Goal: Task Accomplishment & Management: Use online tool/utility

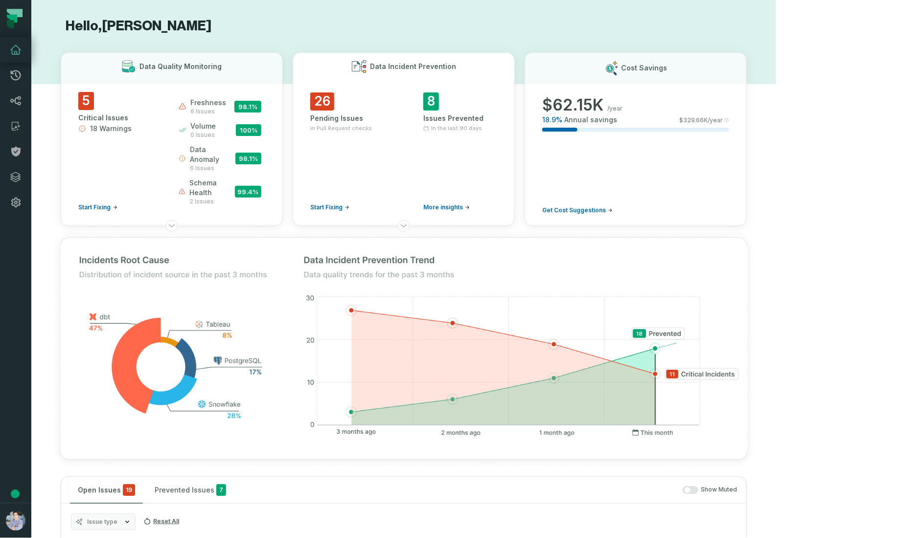
click at [378, 137] on div "26 Pending Issues in Pull Request checks Start Fixing" at bounding box center [347, 152] width 74 height 119
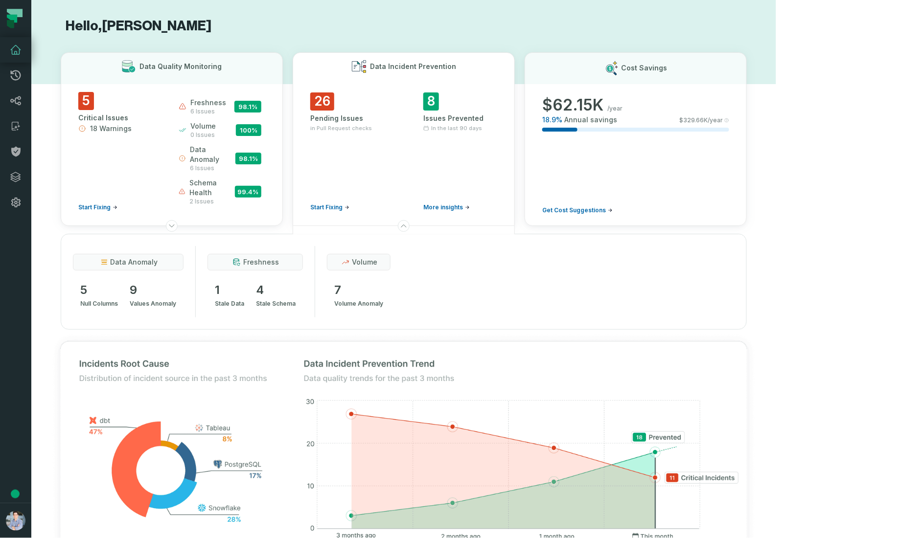
click at [372, 128] on span "in Pull Request checks" at bounding box center [341, 128] width 62 height 8
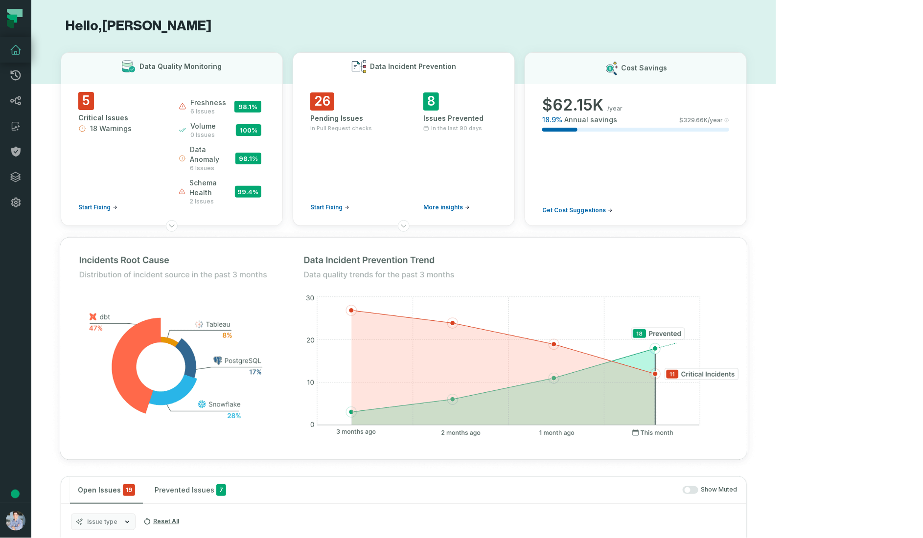
click at [372, 130] on span "in Pull Request checks" at bounding box center [341, 128] width 62 height 8
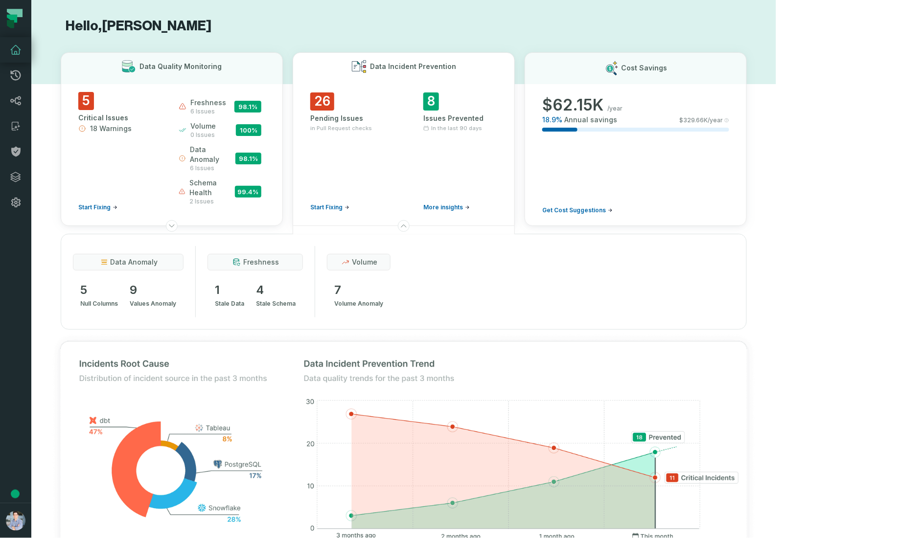
click at [372, 130] on span "in Pull Request checks" at bounding box center [341, 128] width 62 height 8
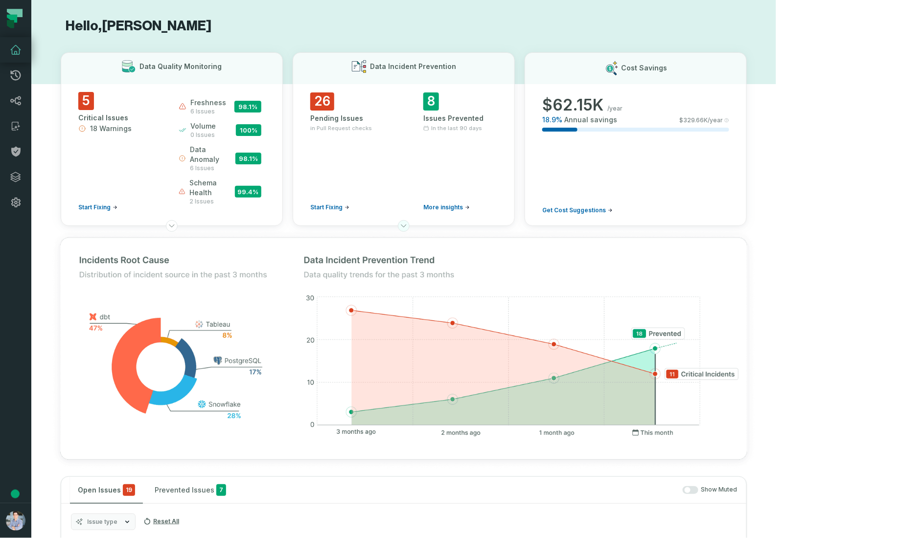
click at [408, 222] on icon at bounding box center [404, 226] width 8 height 8
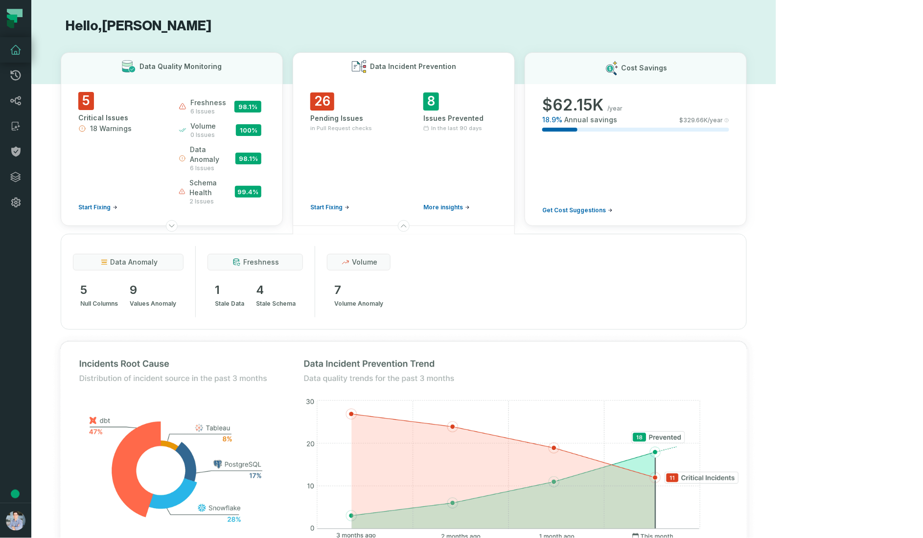
click at [115, 294] on div "data anomaly 5 null columns 9 values anomaly" at bounding box center [128, 281] width 111 height 71
click at [115, 257] on div "data anomaly 5 null columns 9 values anomaly" at bounding box center [128, 281] width 111 height 71
click at [82, 282] on span "5" at bounding box center [99, 290] width 38 height 16
click at [140, 282] on span "9" at bounding box center [153, 290] width 47 height 16
click at [252, 254] on div "freshness" at bounding box center [255, 262] width 95 height 17
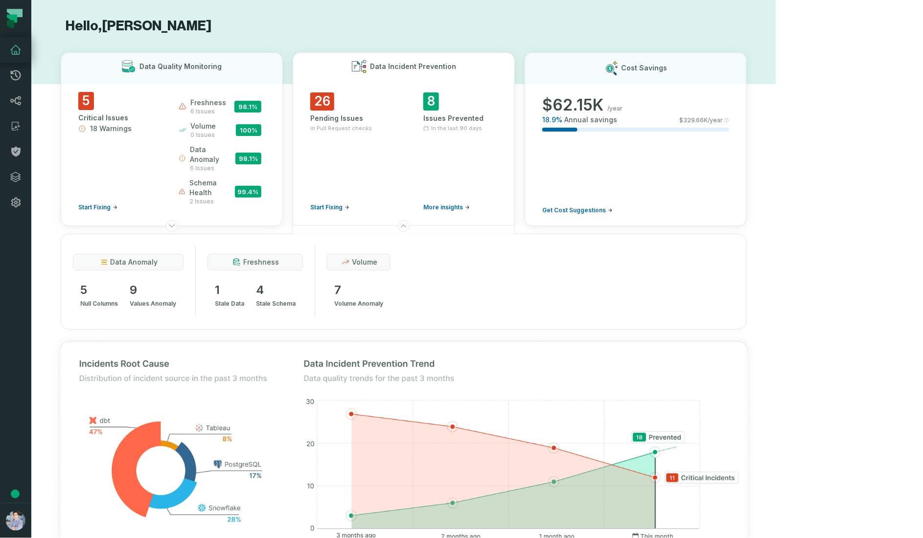
click at [253, 282] on div "1 stale data 4 stale schema" at bounding box center [255, 295] width 95 height 27
click at [343, 258] on icon at bounding box center [346, 262] width 8 height 8
click at [350, 298] on span "volume anomaly" at bounding box center [358, 304] width 49 height 12
click at [410, 220] on button at bounding box center [404, 226] width 12 height 12
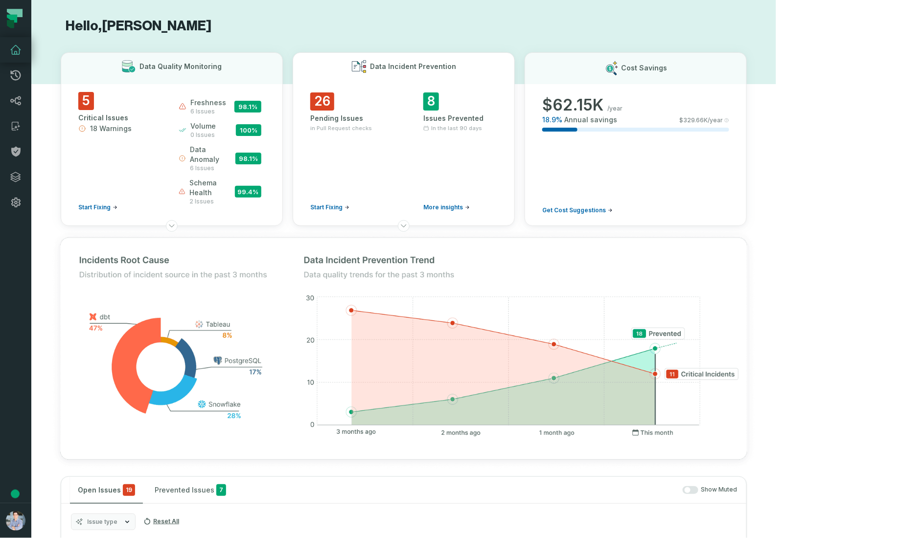
click at [343, 204] on span "Start Fixing" at bounding box center [326, 208] width 32 height 8
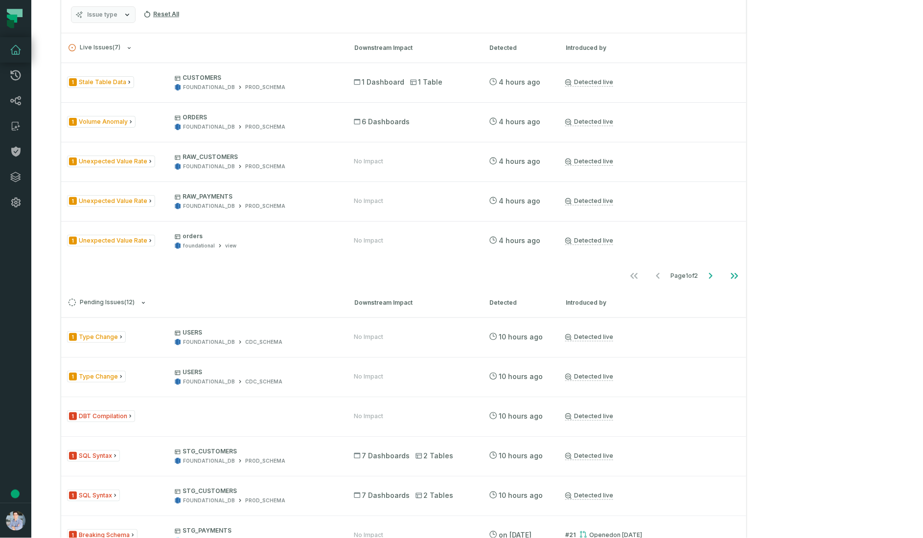
scroll to position [771, 0]
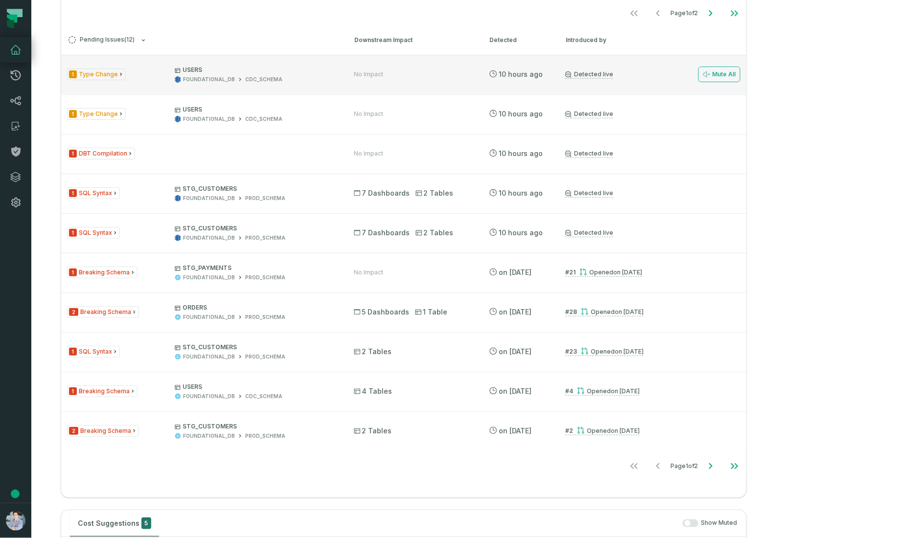
click at [99, 81] on span "1 Type Change" at bounding box center [96, 75] width 59 height 12
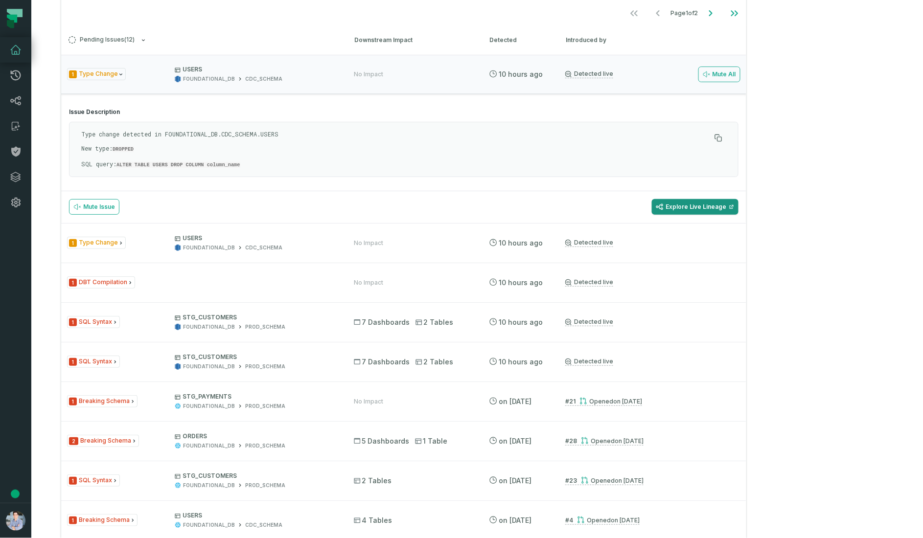
click at [739, 215] on link "Explore Live Lineage" at bounding box center [695, 207] width 87 height 16
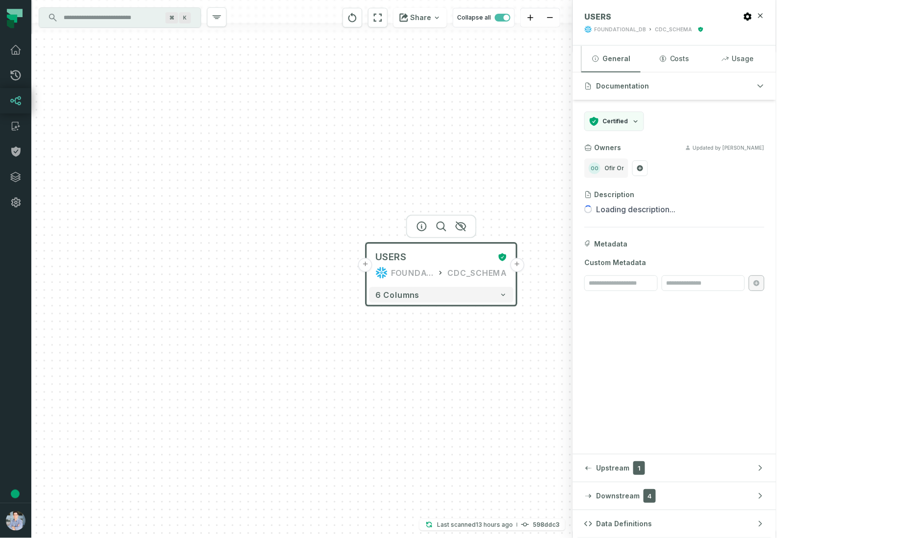
click at [371, 264] on button "+" at bounding box center [365, 265] width 14 height 14
click at [365, 265] on button "+" at bounding box center [365, 265] width 14 height 14
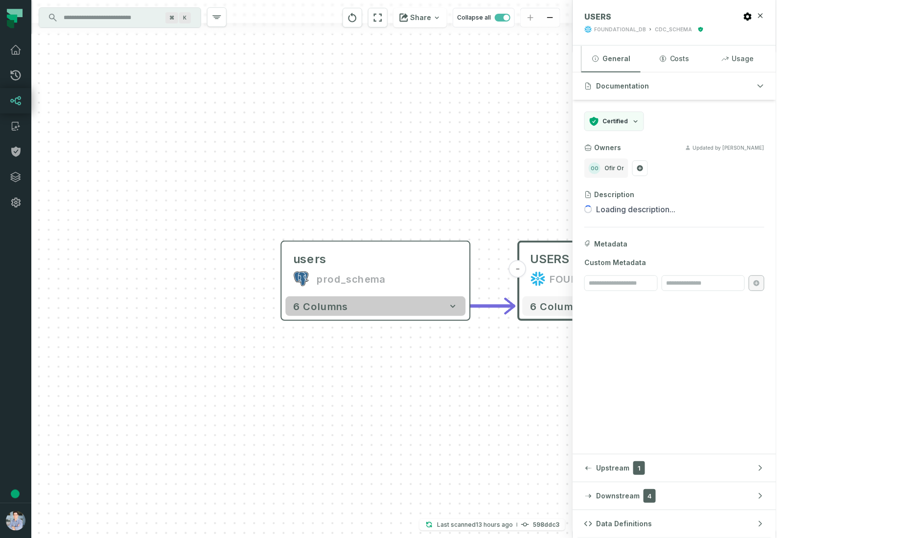
click at [305, 307] on span "6 columns" at bounding box center [321, 307] width 55 height 12
click at [454, 302] on icon "button" at bounding box center [454, 307] width 10 height 10
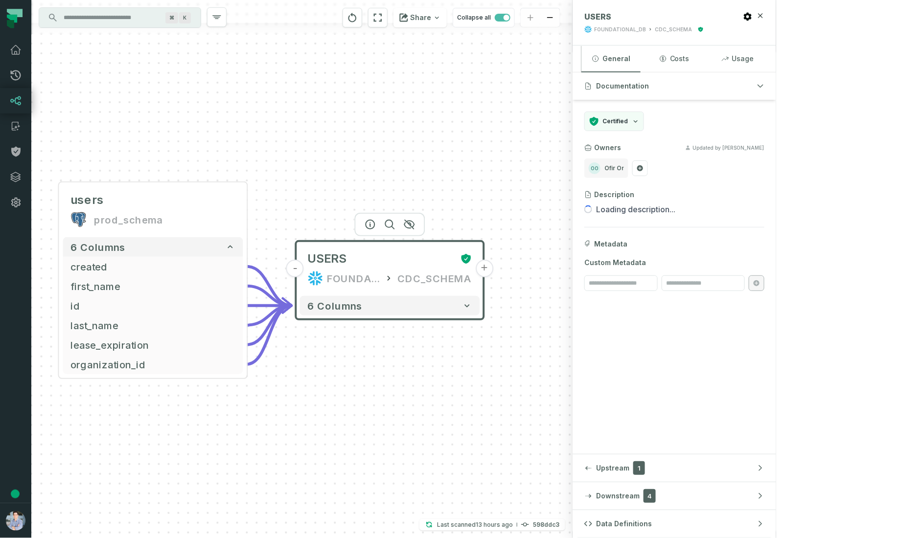
drag, startPoint x: 521, startPoint y: 413, endPoint x: 298, endPoint y: 354, distance: 231.4
click at [298, 354] on div "users prod_schema - 6 columns created - first_name - id - last_name - lease_exp…" at bounding box center [301, 269] width 541 height 538
click at [483, 266] on button "+" at bounding box center [485, 269] width 18 height 18
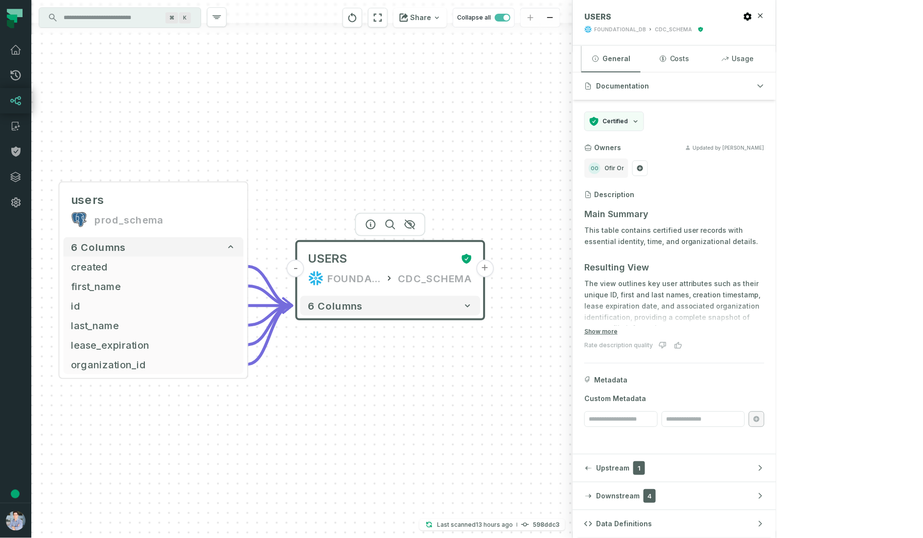
click at [489, 267] on button "+" at bounding box center [485, 269] width 18 height 18
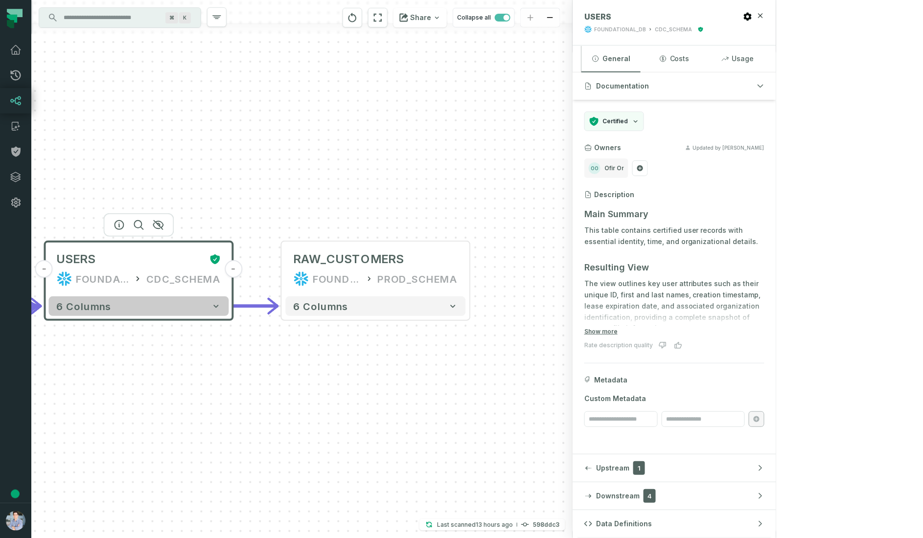
click at [221, 309] on icon "button" at bounding box center [216, 307] width 10 height 10
click at [218, 303] on icon "button" at bounding box center [217, 307] width 10 height 10
click at [215, 305] on icon "button" at bounding box center [216, 305] width 5 height 3
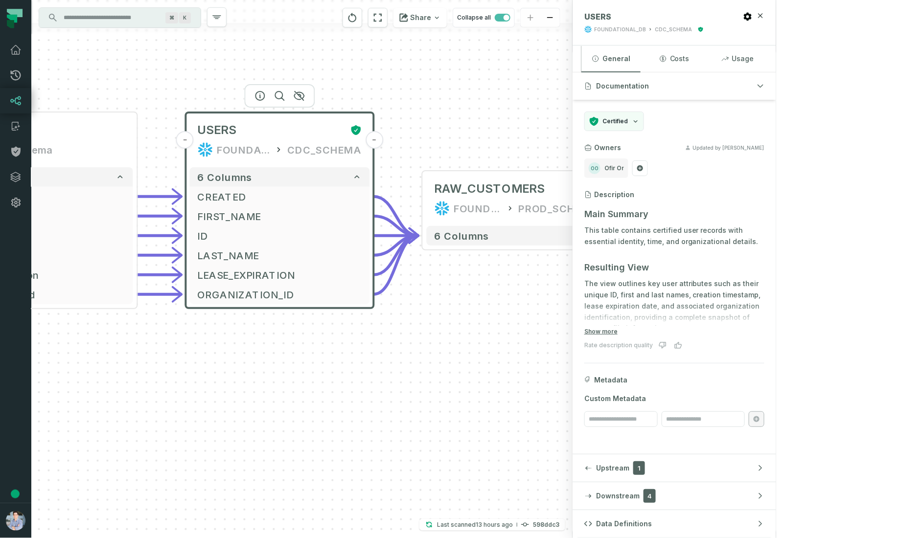
drag, startPoint x: 295, startPoint y: 259, endPoint x: 435, endPoint y: 129, distance: 191.2
click at [436, 130] on div "- RAW_CUSTOMERS FOUNDATIONAL_DB PROD_SCHEMA + 6 columns users prod_schema - 6 c…" at bounding box center [301, 269] width 541 height 538
click at [599, 232] on button "6 columns" at bounding box center [516, 235] width 180 height 20
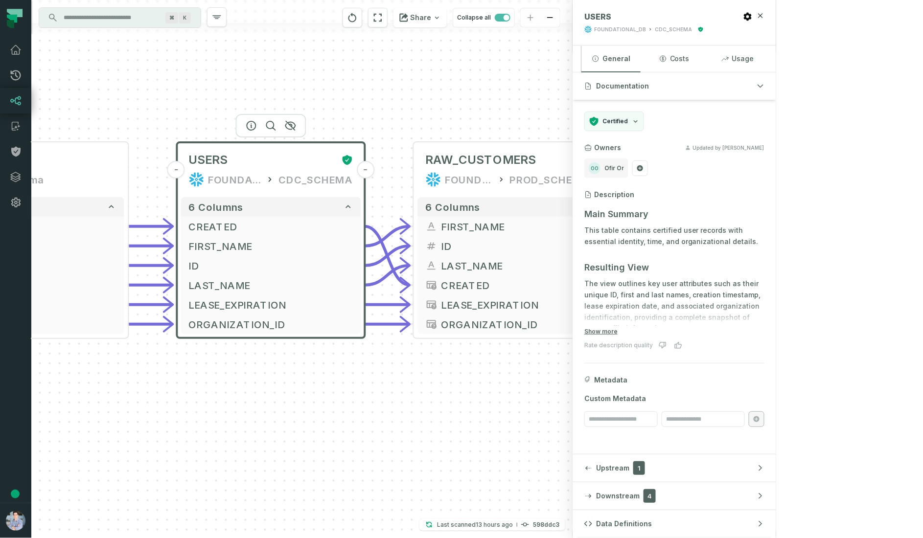
drag, startPoint x: 650, startPoint y: 274, endPoint x: 642, endPoint y: 240, distance: 35.0
click at [573, 240] on div "- RAW_CUSTOMERS FOUNDATIONAL_DB PROD_SCHEMA + 6 columns - FIRST_NAME + - ID + -…" at bounding box center [301, 269] width 541 height 538
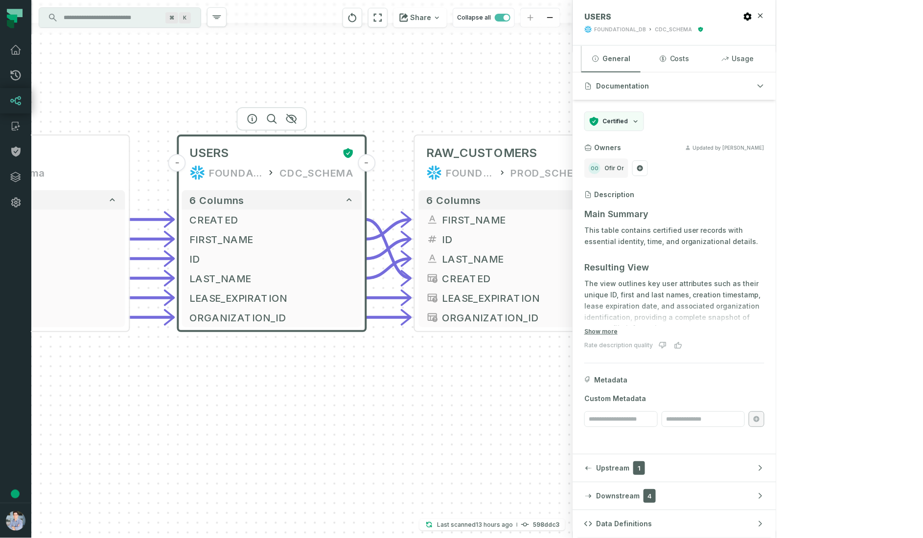
click at [390, 268] on icon "Edge from 60cb4ed79e13d7cda55a7d9d993fbfda to 15b1aef4347ca3c1ce78b5adca548372" at bounding box center [388, 249] width 45 height 59
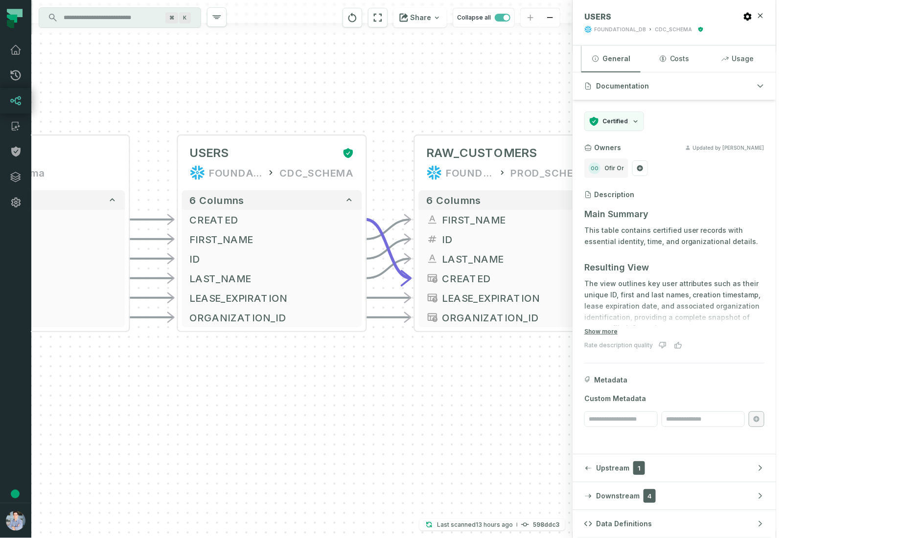
click at [390, 268] on icon "Edge from 60cb4ed79e13d7cda55a7d9d993fbfda to 15b1aef4347ca3c1ce78b5adca548372" at bounding box center [388, 249] width 45 height 59
click at [385, 269] on icon "Edge from 60cb4ed79e13d7cda55a7d9d993fbfda to 15b1aef4347ca3c1ce78b5adca548372" at bounding box center [388, 269] width 45 height 20
click at [386, 269] on icon "Edge from 60cb4ed79e13d7cda55a7d9d993fbfda to 15b1aef4347ca3c1ce78b5adca548372" at bounding box center [388, 269] width 45 height 20
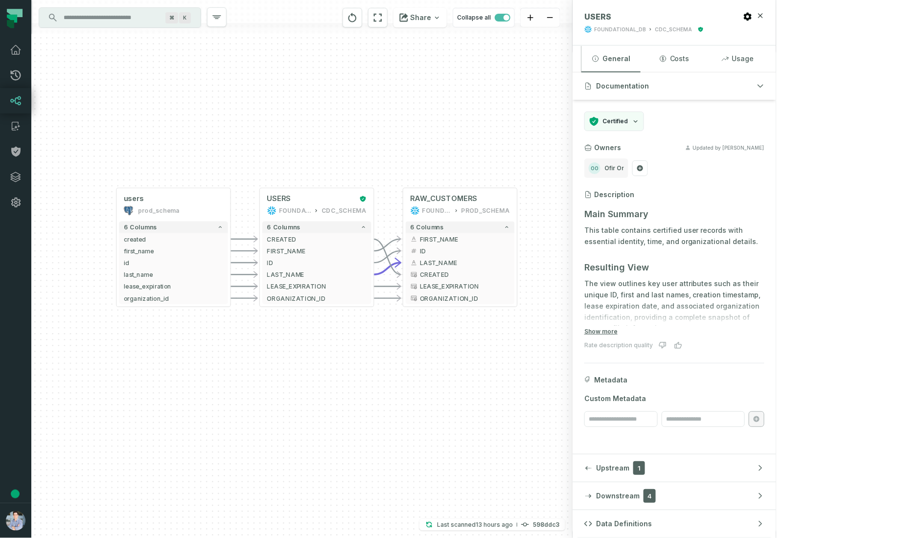
click at [385, 336] on div "- RAW_CUSTOMERS FOUNDATIONAL_DB PROD_SCHEMA + 6 columns - FIRST_NAME + - ID + -…" at bounding box center [301, 269] width 541 height 538
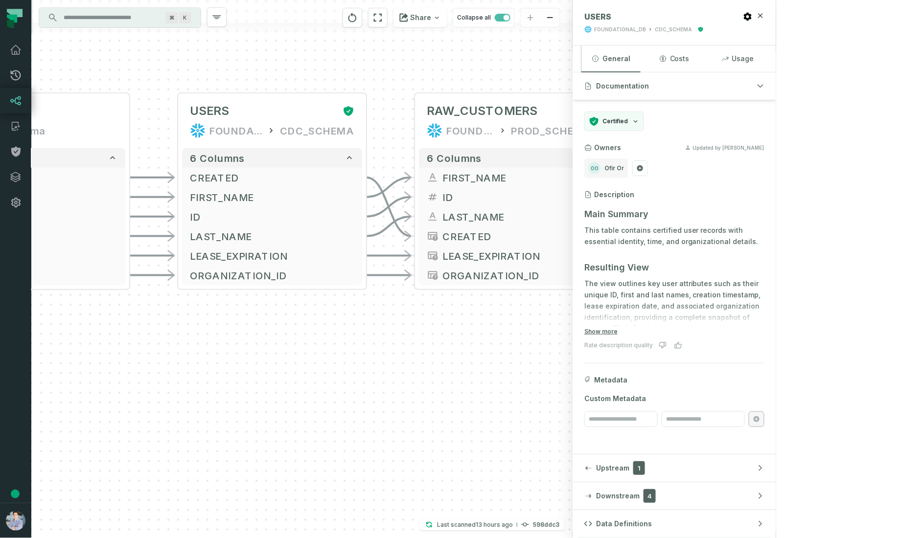
click at [368, 315] on div "- RAW_CUSTOMERS FOUNDATIONAL_DB PROD_SCHEMA + 6 columns - FIRST_NAME + - ID + -…" at bounding box center [301, 269] width 541 height 538
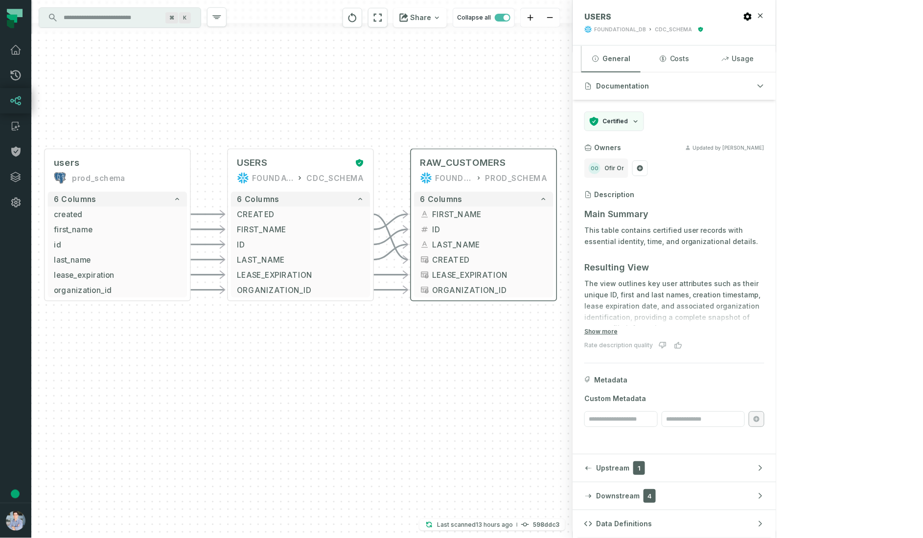
click at [455, 190] on div "6 columns - FIRST_NAME + - ID + - LAST_NAME + - CREATED - LEASE_EXPIRATION - OR…" at bounding box center [483, 245] width 145 height 112
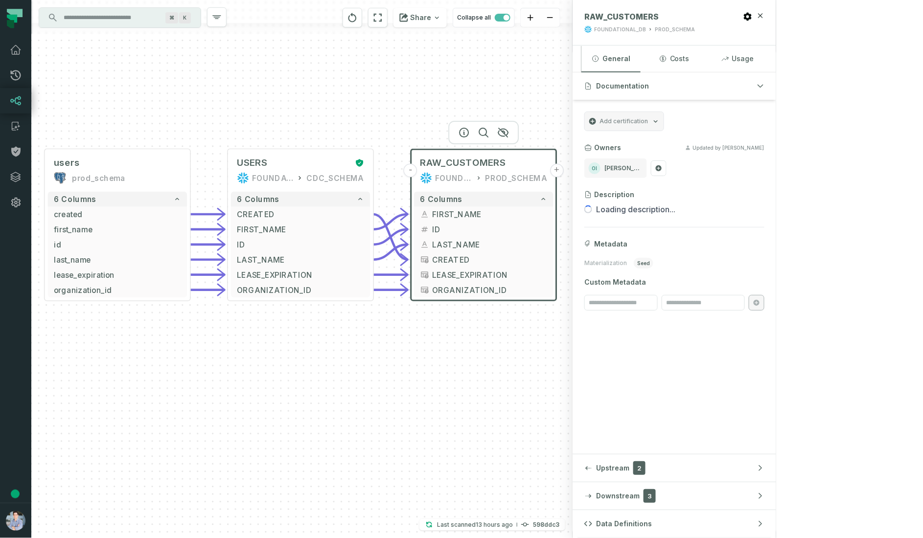
click at [560, 170] on button "+" at bounding box center [557, 171] width 14 height 14
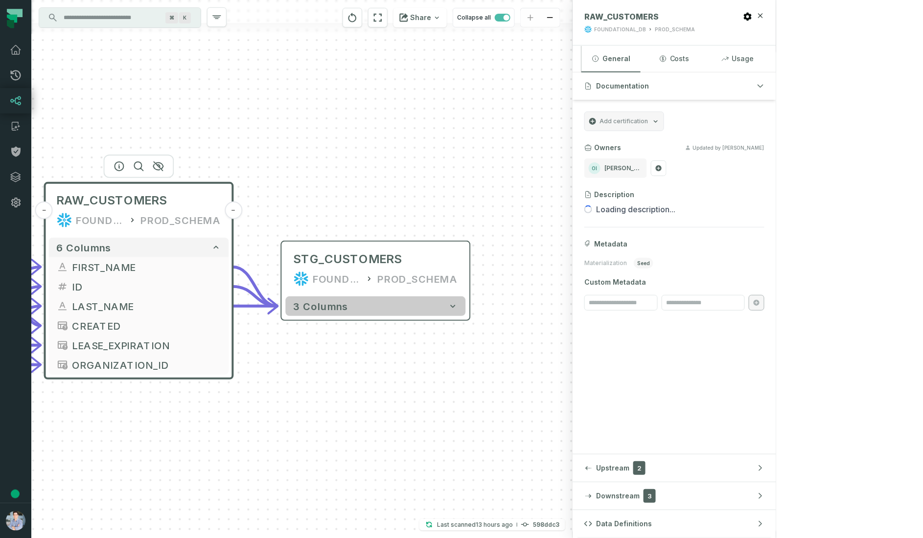
click at [382, 307] on button "3 columns" at bounding box center [376, 307] width 180 height 20
click at [451, 306] on icon "button" at bounding box center [454, 306] width 10 height 10
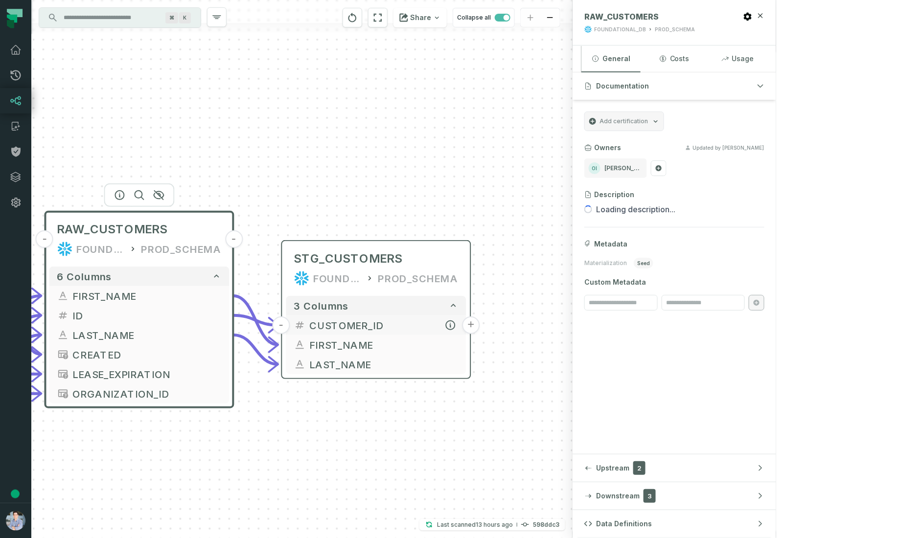
click at [345, 330] on span "CUSTOMER_ID" at bounding box center [384, 325] width 149 height 15
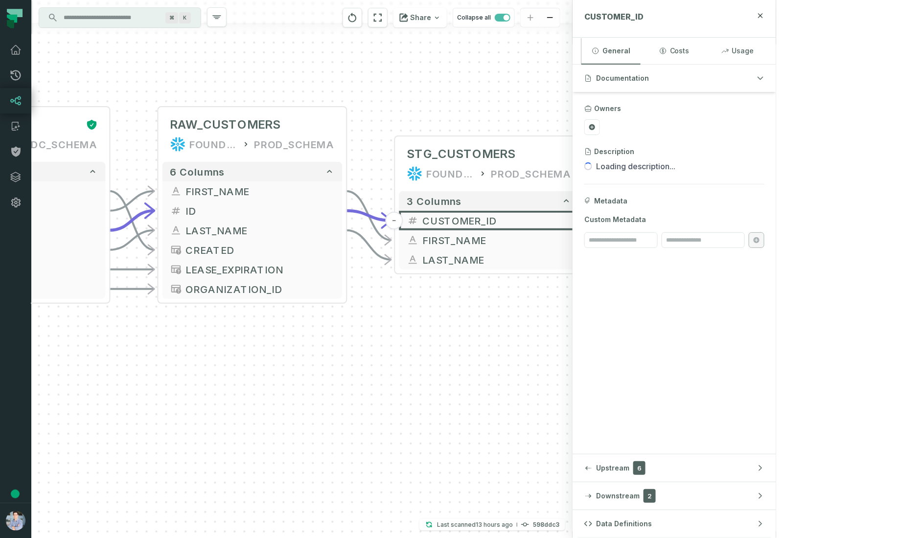
drag, startPoint x: 294, startPoint y: 436, endPoint x: 413, endPoint y: 316, distance: 168.9
click at [413, 316] on div "- STG_CUSTOMERS FOUNDATIONAL_DB PROD_SCHEMA + 3 columns - CUSTOMER_ID + - FIRST…" at bounding box center [301, 269] width 541 height 538
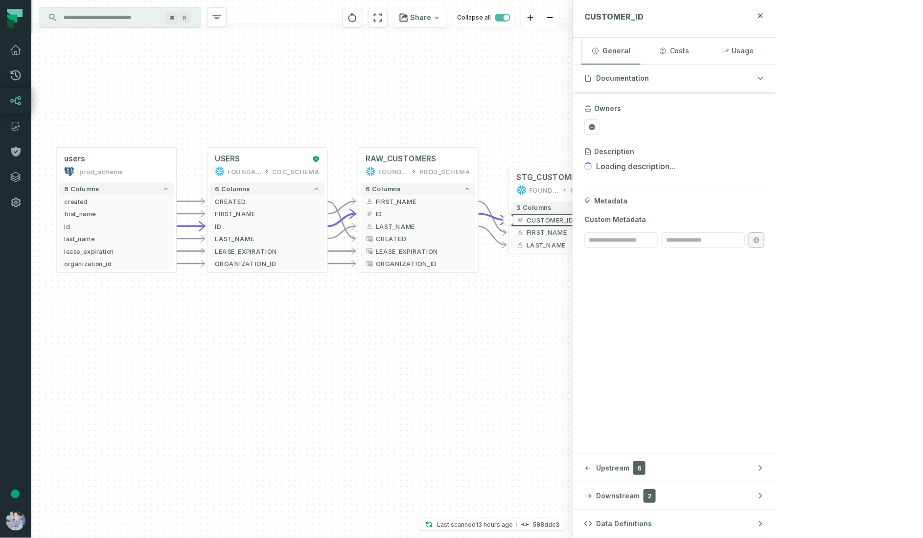
drag, startPoint x: 407, startPoint y: 290, endPoint x: 525, endPoint y: 280, distance: 118.4
click at [525, 280] on div "- STG_CUSTOMERS FOUNDATIONAL_DB PROD_SCHEMA + 3 columns - CUSTOMER_ID + - FIRST…" at bounding box center [301, 269] width 541 height 538
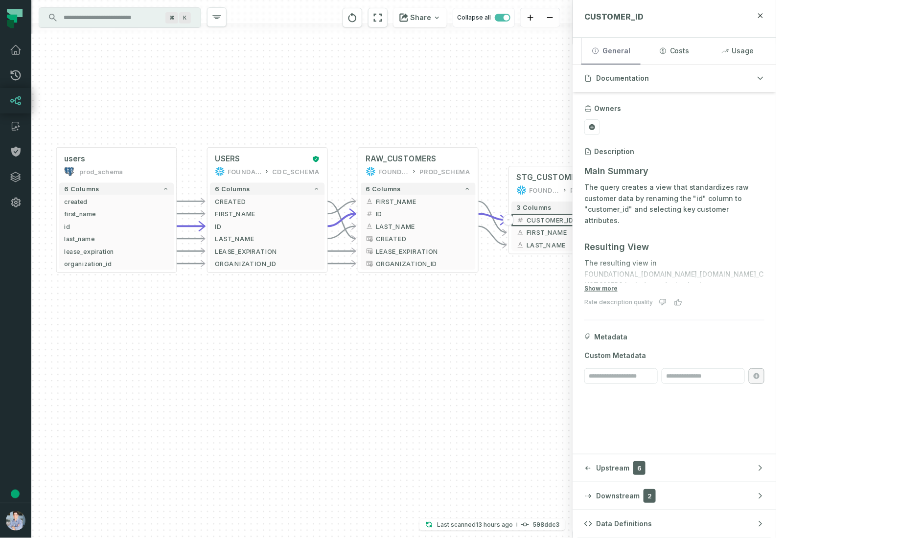
click at [641, 47] on button "General" at bounding box center [611, 51] width 59 height 26
click at [704, 46] on button "Costs" at bounding box center [674, 51] width 59 height 26
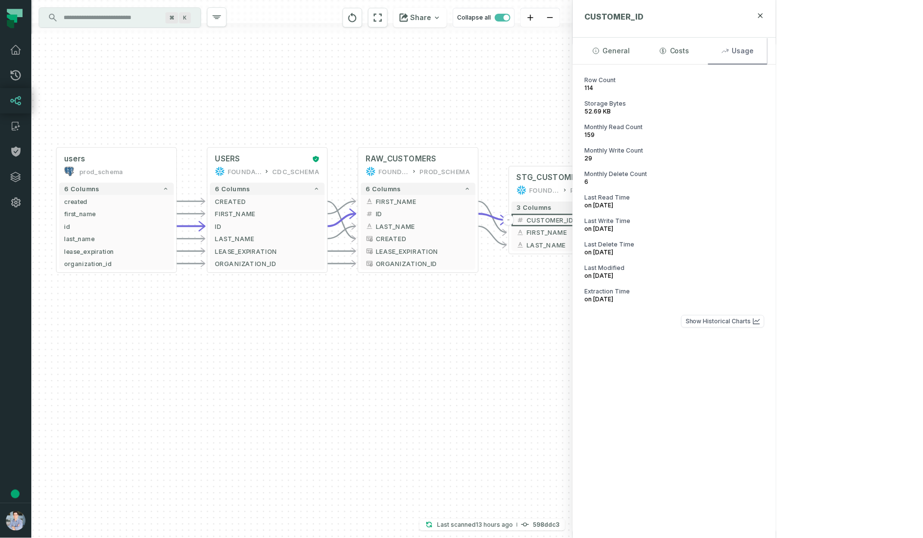
click at [768, 46] on button "Usage" at bounding box center [737, 51] width 59 height 26
click at [641, 50] on button "General" at bounding box center [611, 51] width 59 height 26
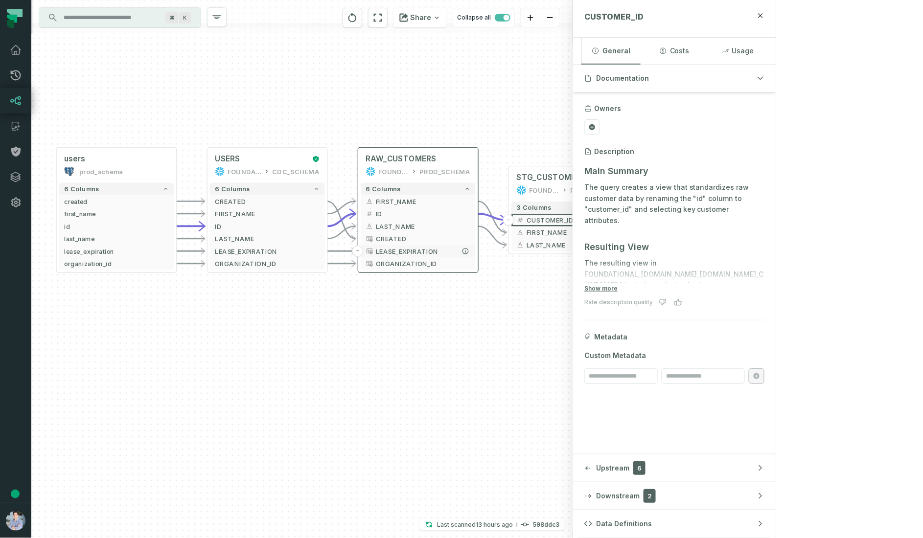
click at [448, 245] on button "LEASE_EXPIRATION" at bounding box center [418, 251] width 115 height 12
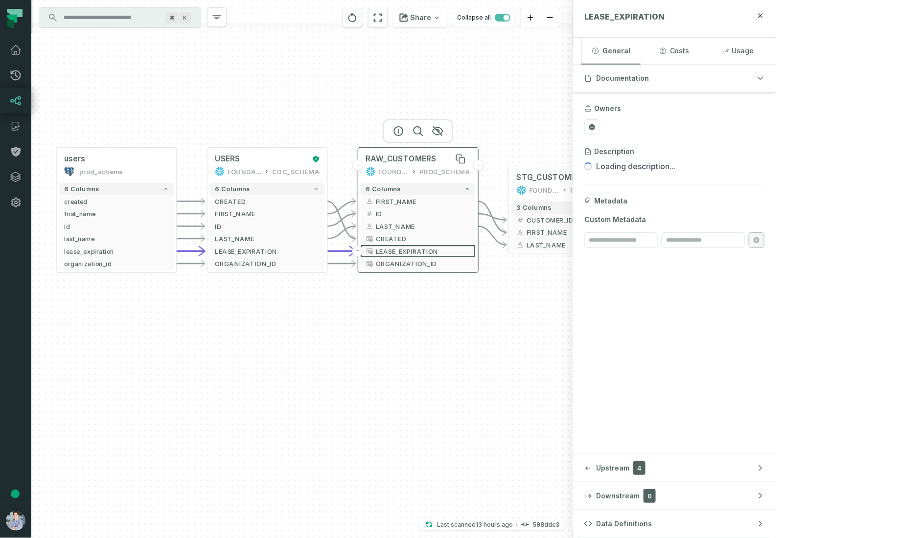
click at [415, 158] on span "RAW_CUSTOMERS" at bounding box center [401, 159] width 70 height 10
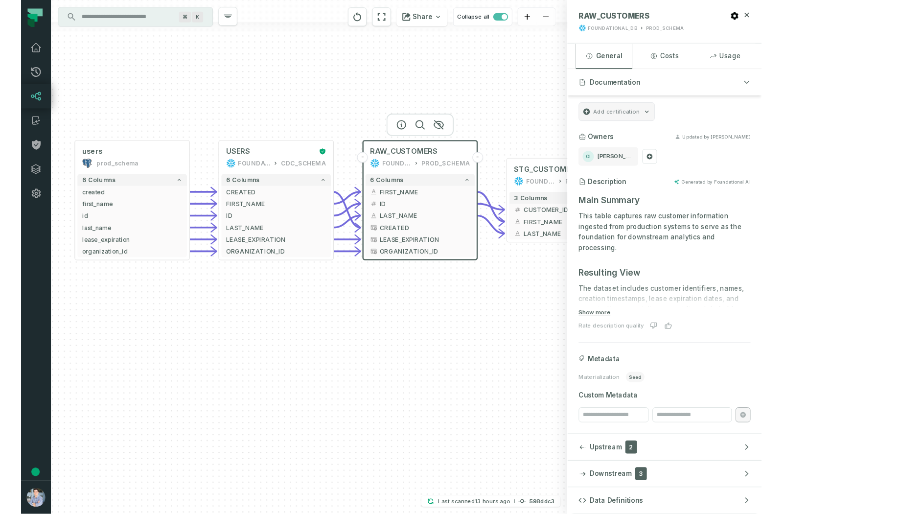
scroll to position [4, 0]
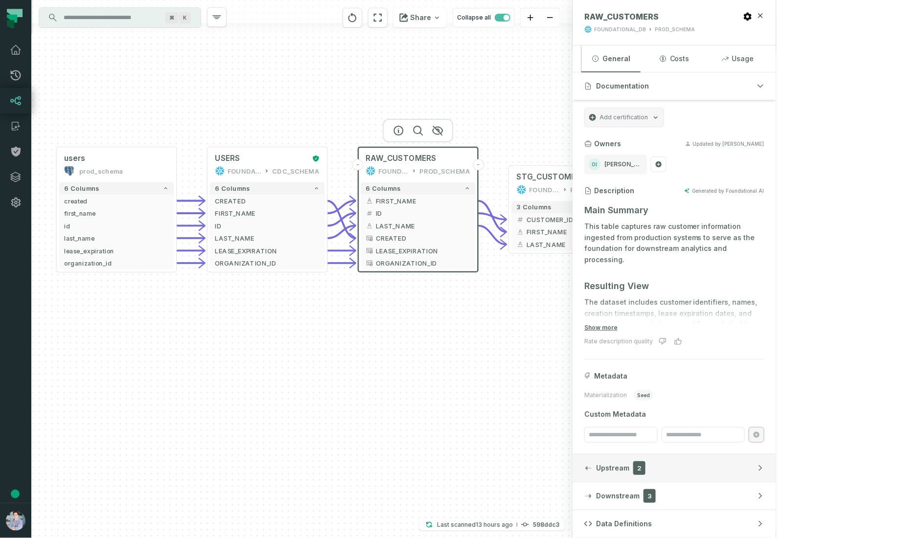
click at [630, 467] on span "Upstream" at bounding box center [612, 469] width 33 height 10
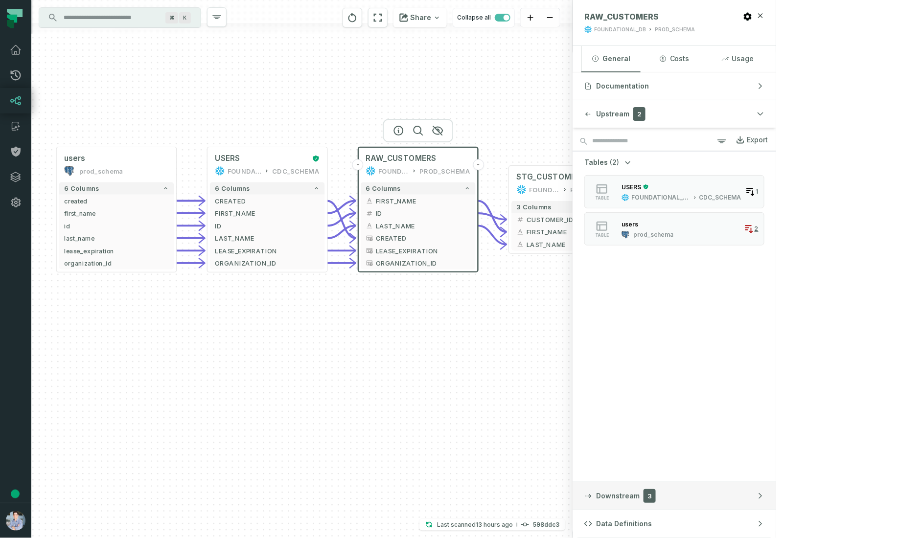
click at [640, 491] on span "Downstream" at bounding box center [618, 496] width 44 height 10
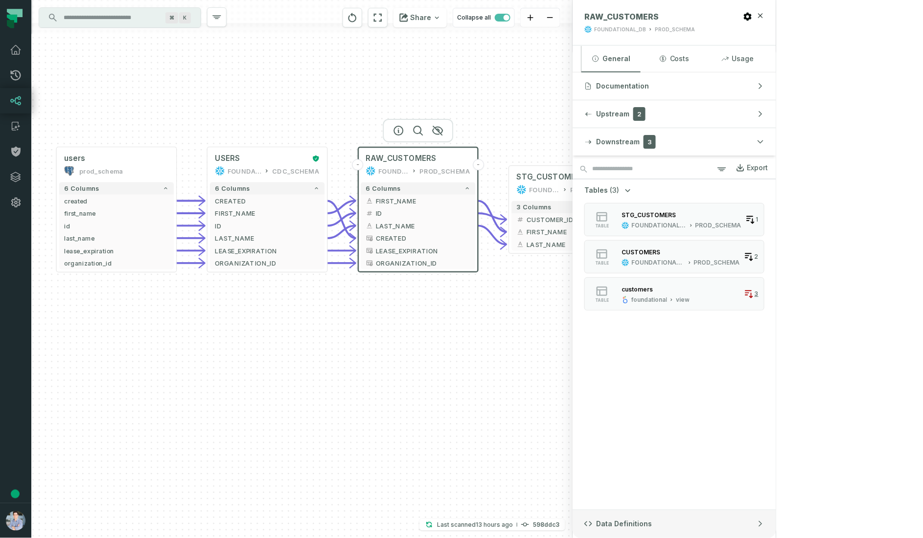
click at [652, 521] on span "Data Definitions" at bounding box center [624, 524] width 56 height 10
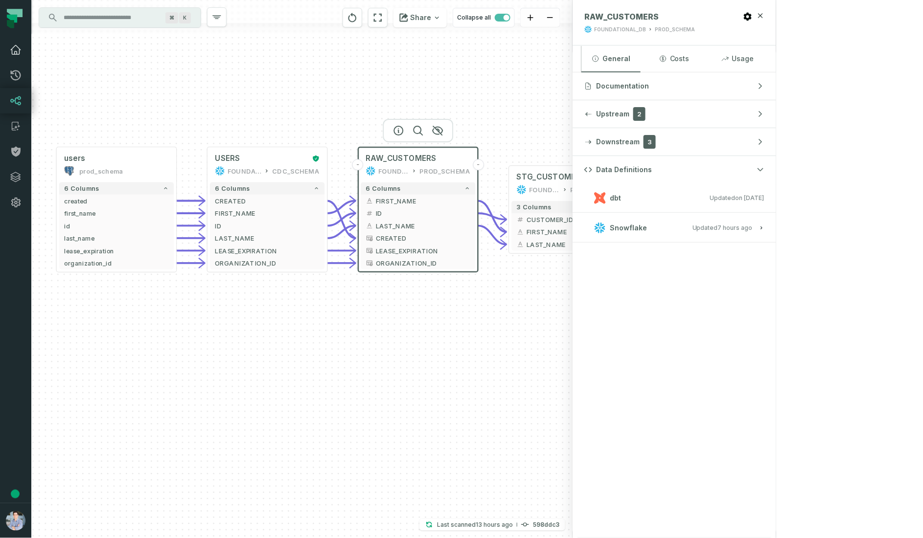
click at [16, 48] on icon at bounding box center [16, 50] width 12 height 12
click at [18, 74] on icon at bounding box center [16, 76] width 12 height 12
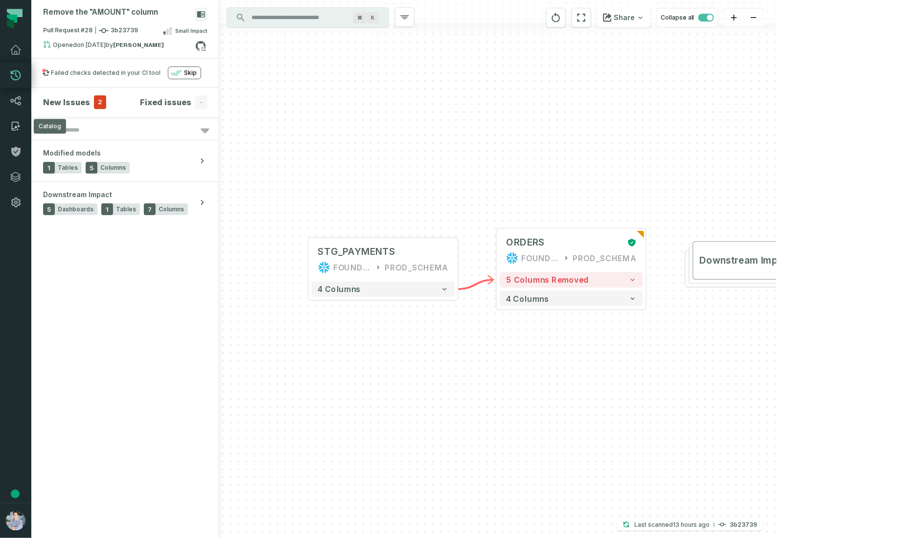
click at [16, 122] on icon at bounding box center [15, 126] width 7 height 9
click at [16, 125] on icon at bounding box center [16, 126] width 12 height 12
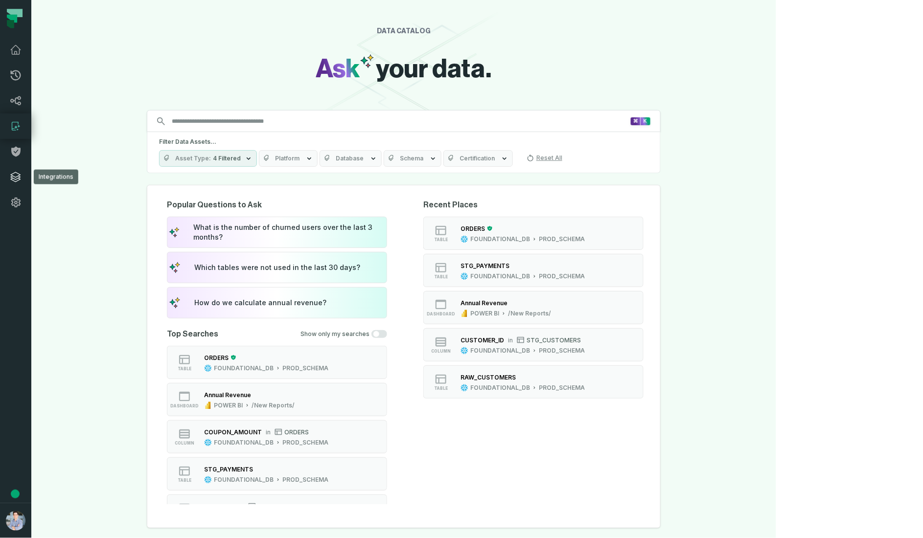
click at [15, 178] on icon at bounding box center [16, 177] width 12 height 12
